Goal: Information Seeking & Learning: Learn about a topic

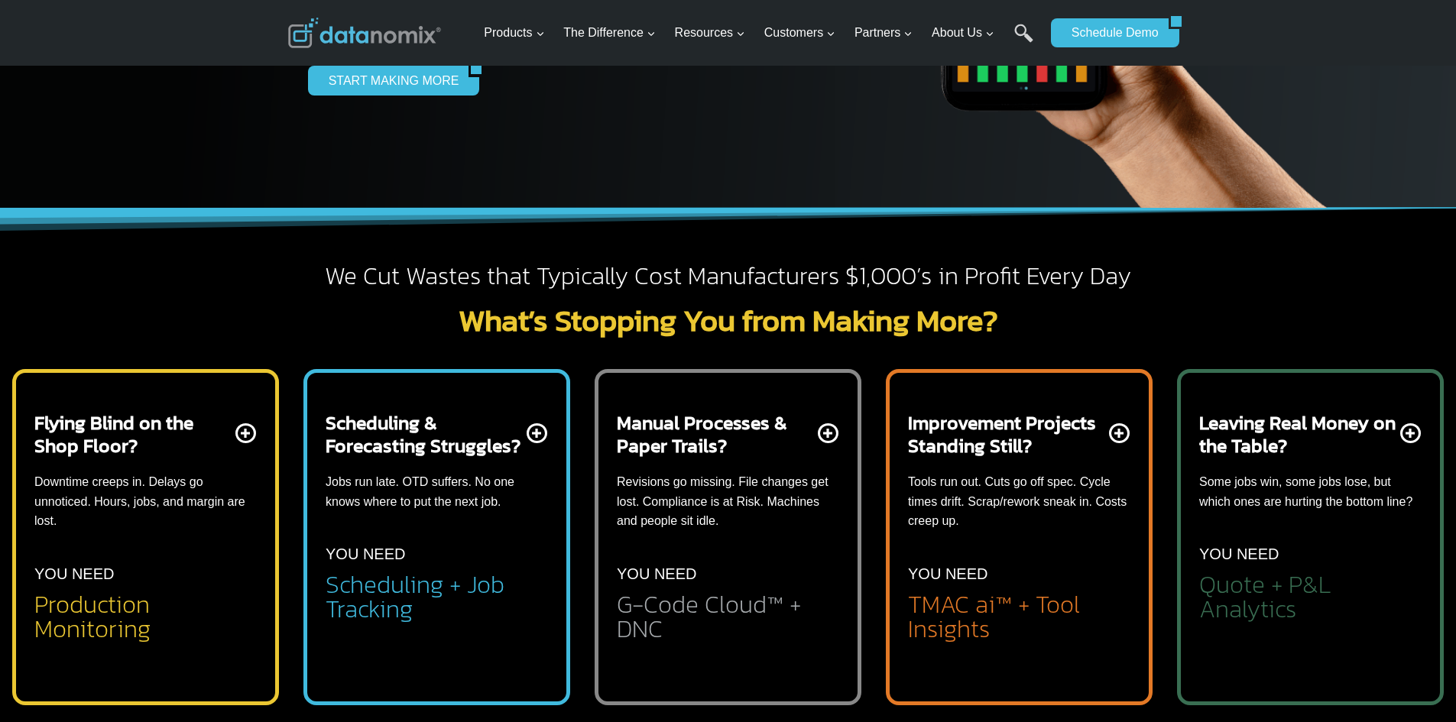
scroll to position [306, 0]
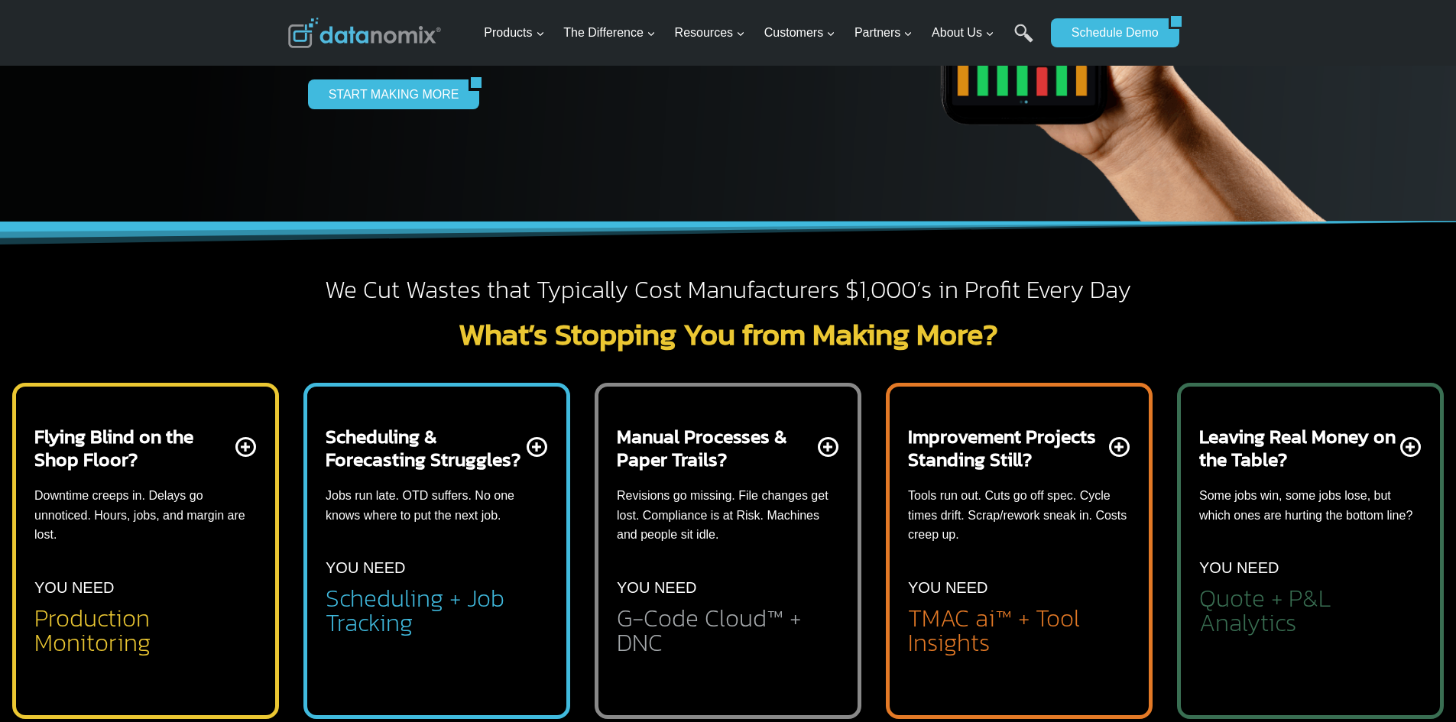
click at [1281, 606] on h2 "Quote + P&L Analytics" at bounding box center [1310, 610] width 222 height 49
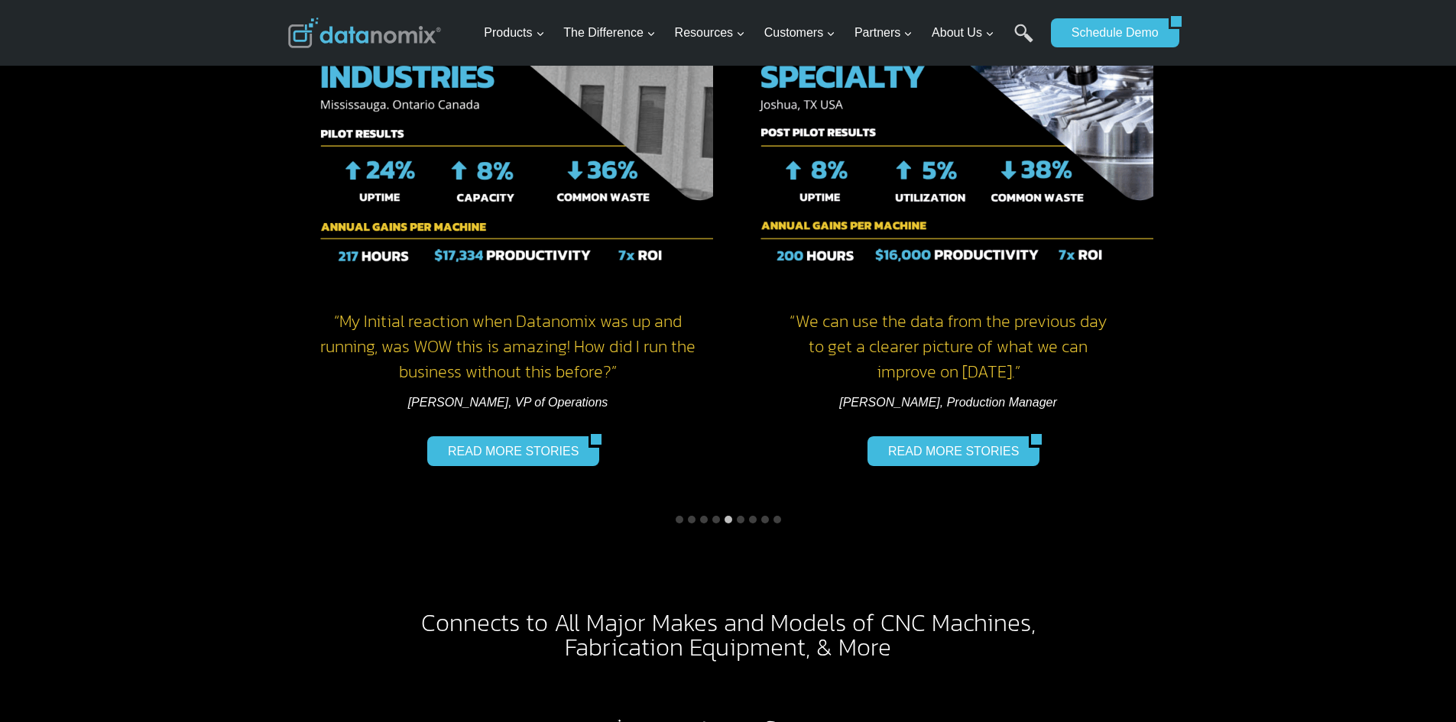
scroll to position [2445, 0]
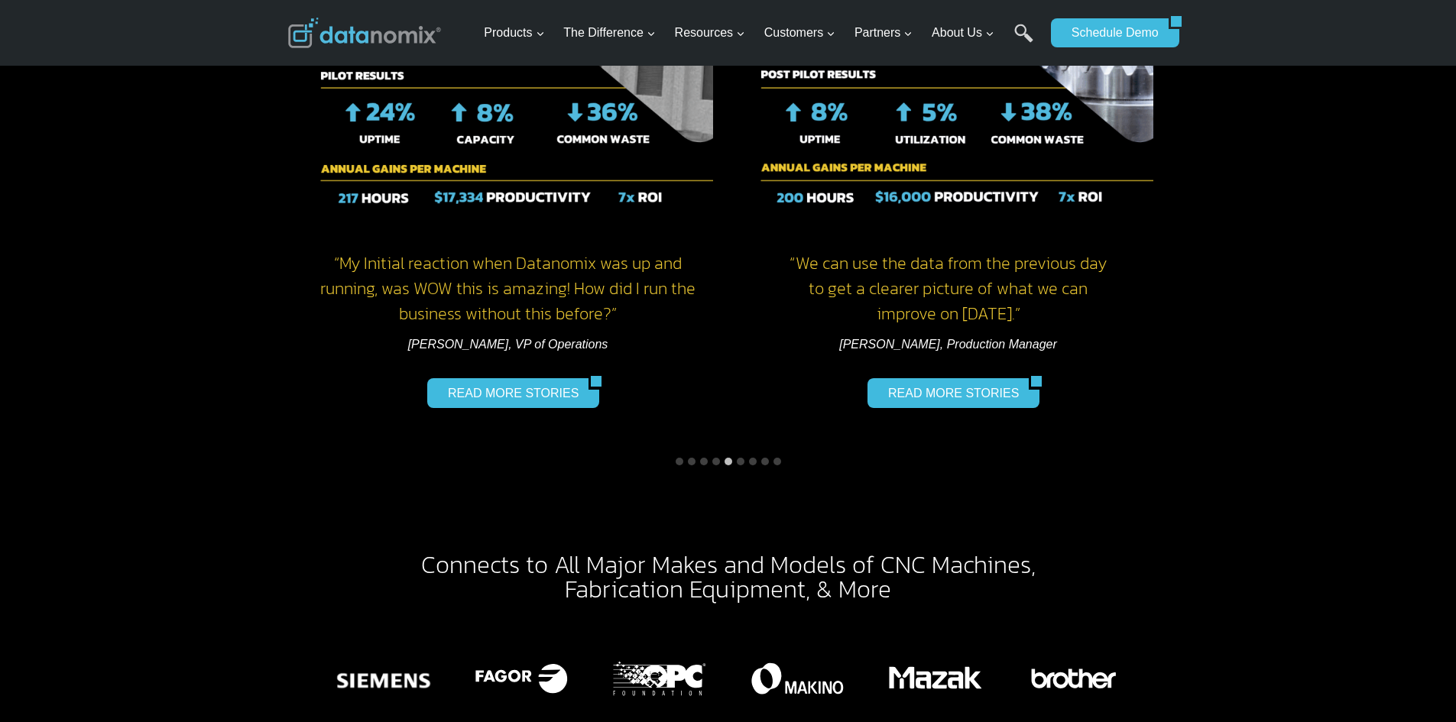
click at [701, 458] on button "Go to slide 3" at bounding box center [704, 462] width 8 height 8
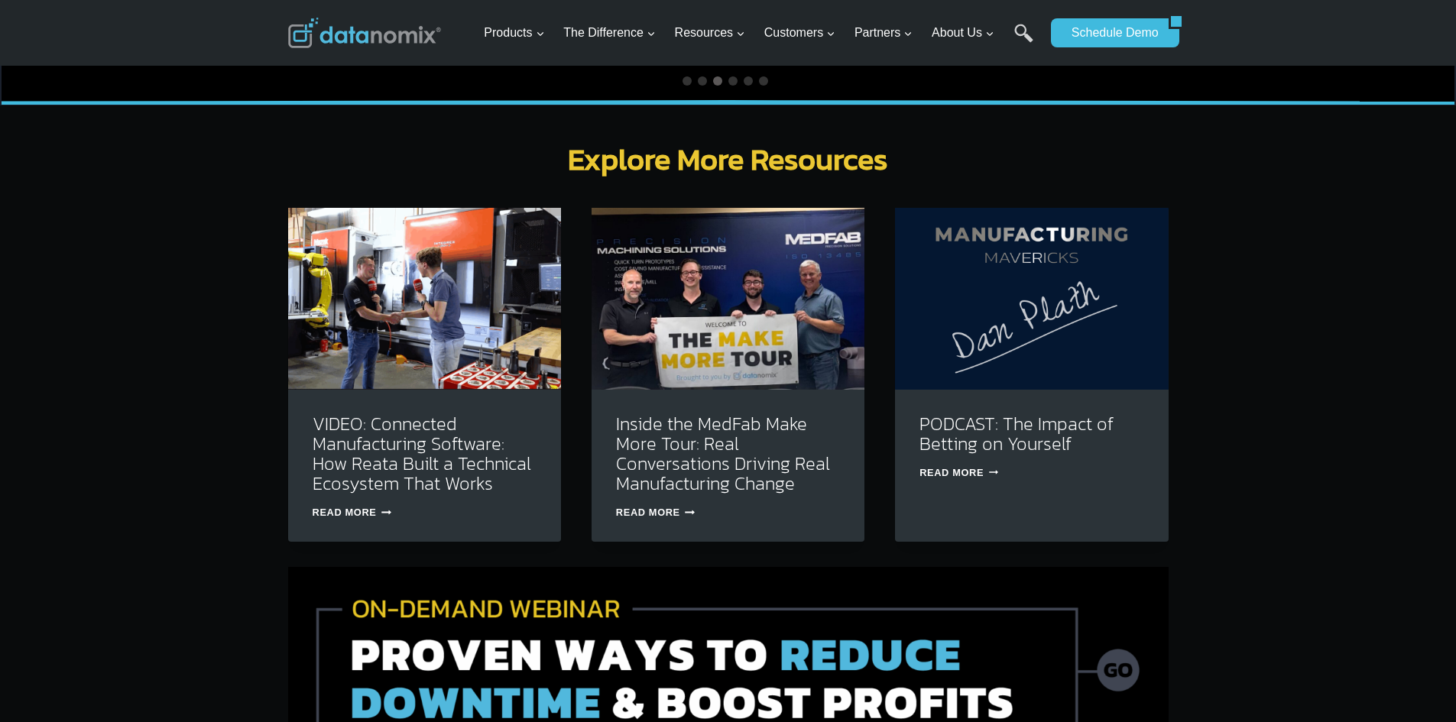
scroll to position [4815, 0]
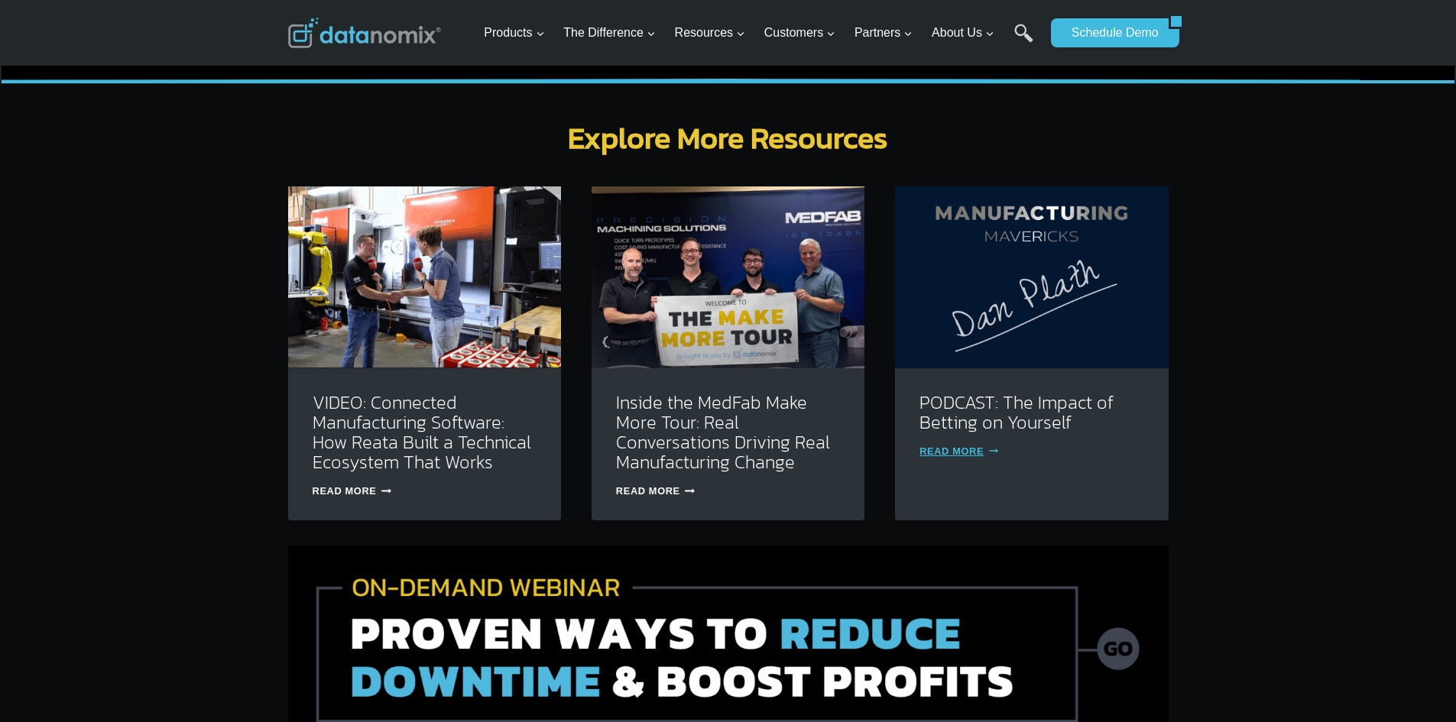
click at [965, 446] on link "Read More PODCAST: The Impact of Betting on Yourself Continue" at bounding box center [958, 451] width 79 height 11
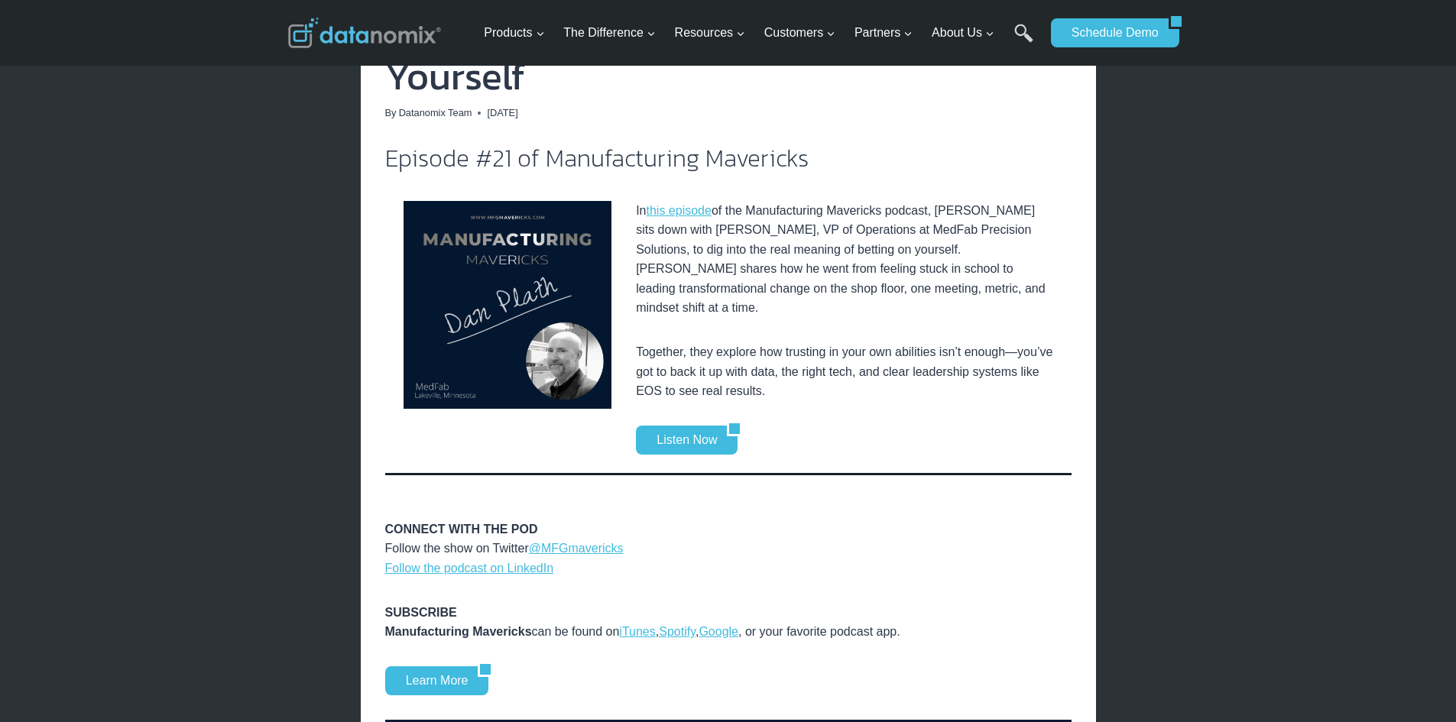
scroll to position [535, 0]
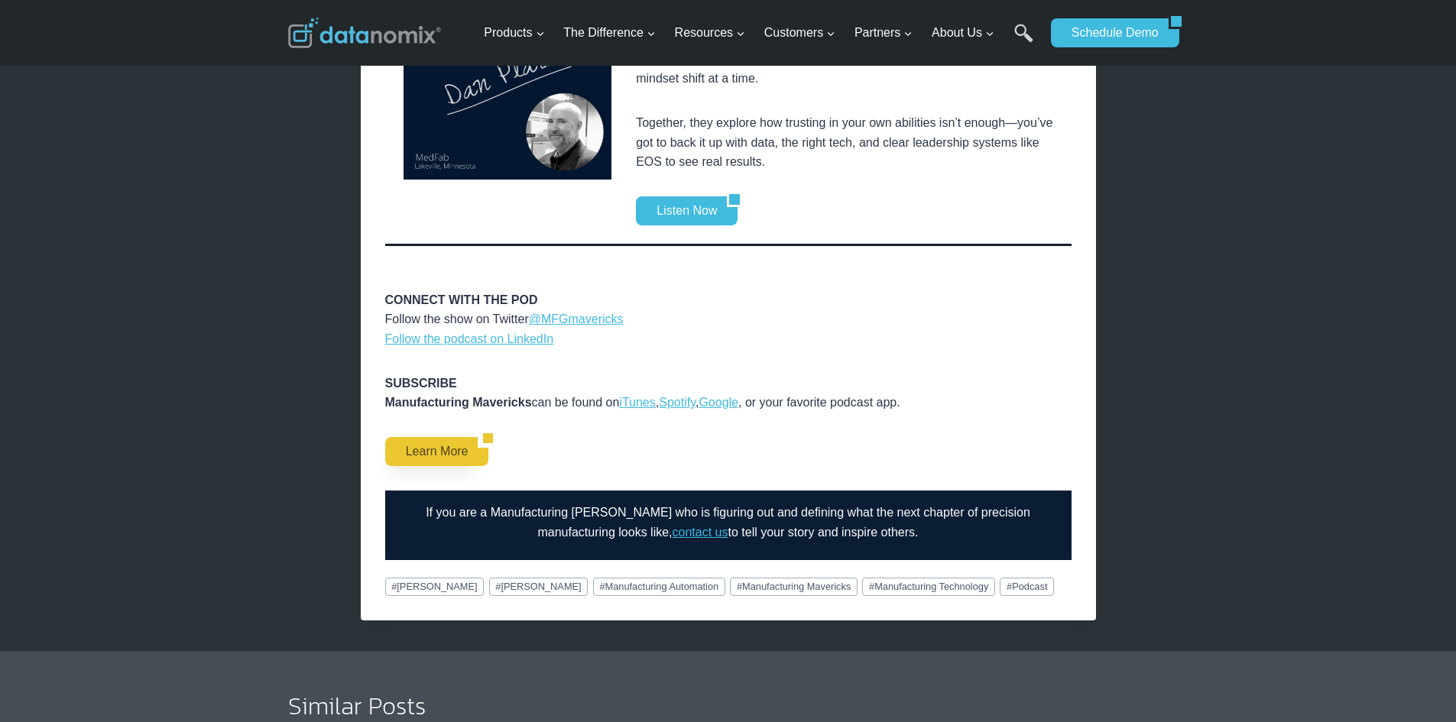
click at [423, 437] on link "Learn More" at bounding box center [431, 451] width 93 height 29
